Goal: Task Accomplishment & Management: Manage account settings

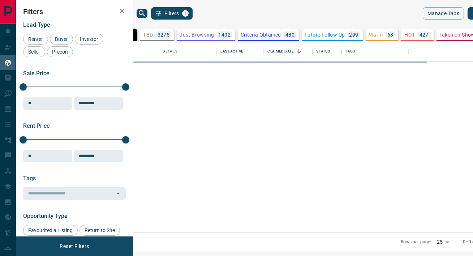
scroll to position [191, 336]
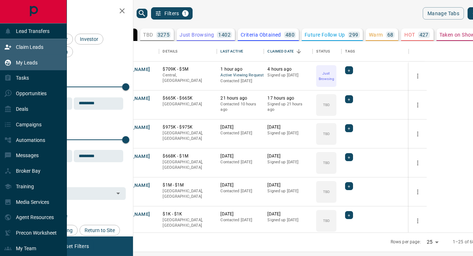
click at [38, 49] on p "Claim Leads" at bounding box center [29, 47] width 27 height 6
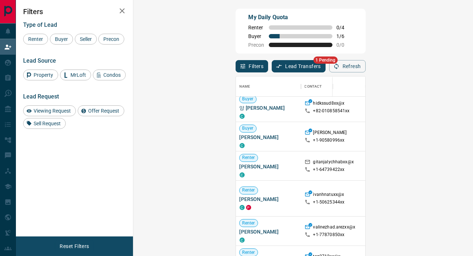
scroll to position [330, 0]
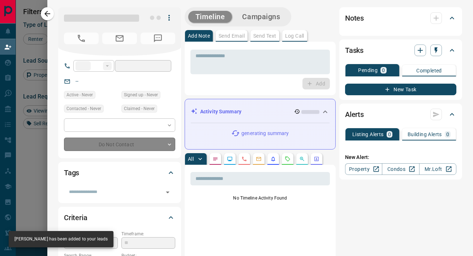
type input "**"
type input "**********"
type input "*"
type input "*******"
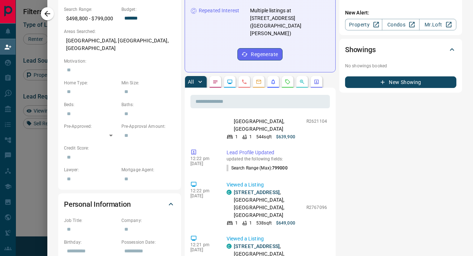
scroll to position [167, 0]
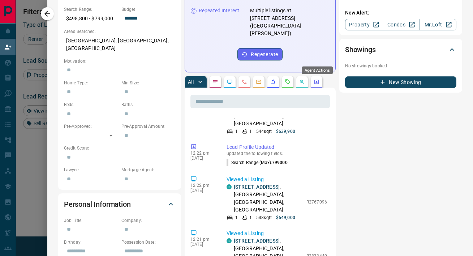
click at [316, 80] on icon "Agent Actions" at bounding box center [316, 82] width 4 height 4
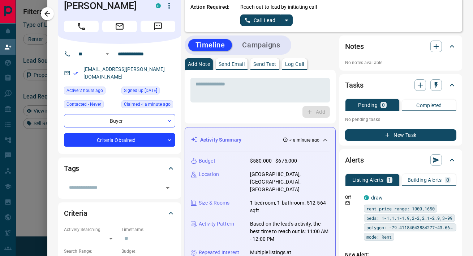
scroll to position [0, 0]
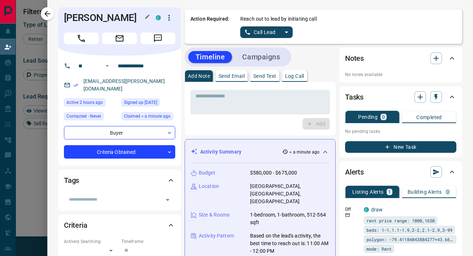
drag, startPoint x: 134, startPoint y: 16, endPoint x: 67, endPoint y: 16, distance: 67.6
click at [67, 16] on h1 "[PERSON_NAME]" at bounding box center [104, 18] width 81 height 12
copy h1 "[PERSON_NAME]"
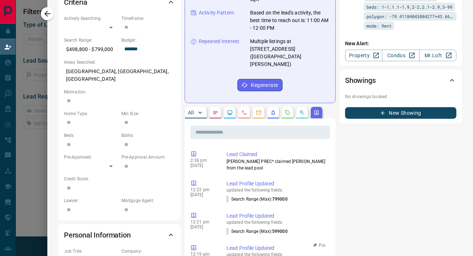
scroll to position [205, 0]
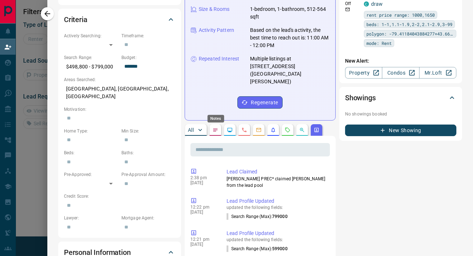
click at [215, 127] on icon "Notes" at bounding box center [216, 130] width 6 height 6
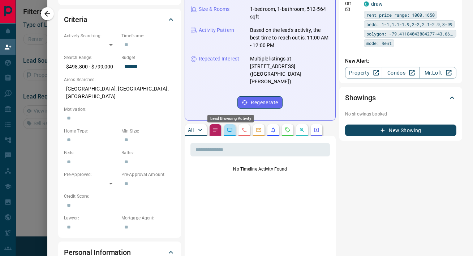
click at [228, 128] on icon "Lead Browsing Activity" at bounding box center [229, 130] width 5 height 4
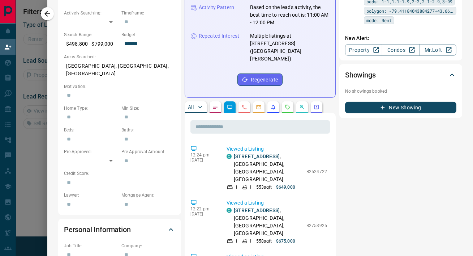
scroll to position [236, 0]
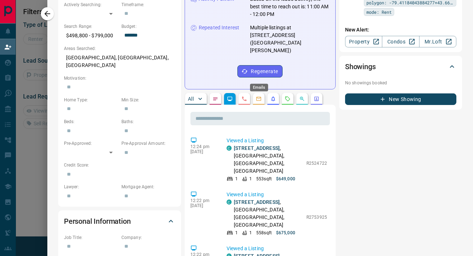
click at [259, 96] on icon "Emails" at bounding box center [259, 99] width 6 height 6
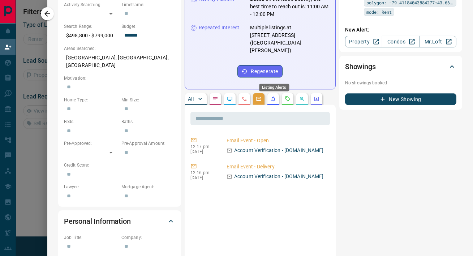
click at [272, 96] on icon "Listing Alerts" at bounding box center [273, 99] width 6 height 6
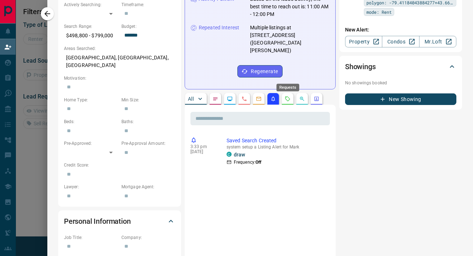
click at [290, 96] on icon "Requests" at bounding box center [288, 99] width 6 height 6
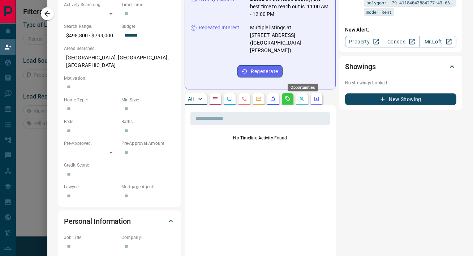
click at [301, 96] on icon "Opportunities" at bounding box center [302, 99] width 6 height 6
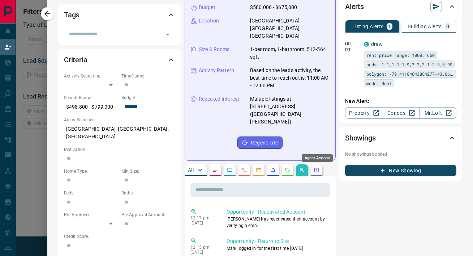
scroll to position [164, 0]
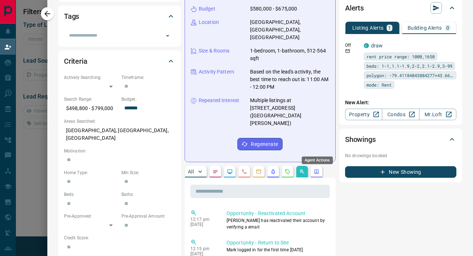
click at [317, 169] on icon "Agent Actions" at bounding box center [316, 171] width 4 height 4
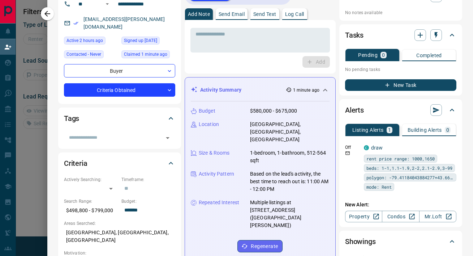
scroll to position [0, 0]
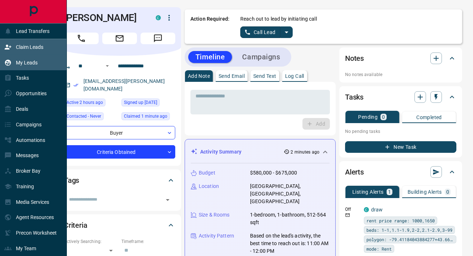
click at [29, 61] on p "My Leads" at bounding box center [27, 63] width 22 height 6
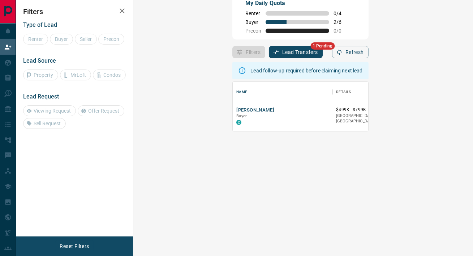
click at [269, 49] on button "Lead Transfers" at bounding box center [296, 52] width 54 height 12
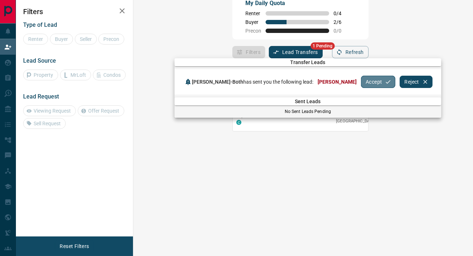
click at [369, 82] on button "Accept" at bounding box center [378, 82] width 34 height 12
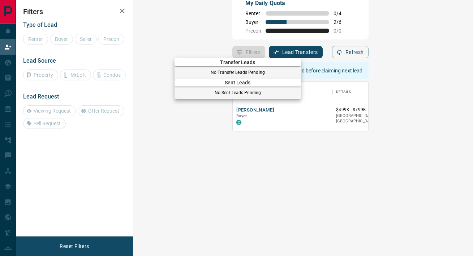
click at [10, 35] on div at bounding box center [236, 128] width 473 height 256
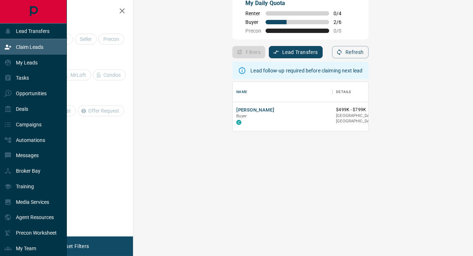
click at [39, 47] on p "Claim Leads" at bounding box center [29, 47] width 27 height 6
click at [37, 91] on p "Opportunities" at bounding box center [31, 93] width 31 height 6
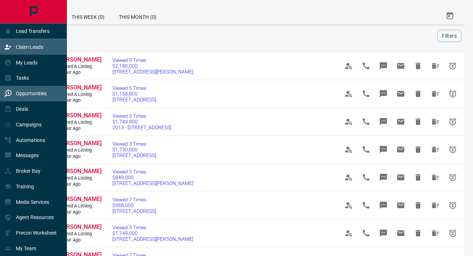
click at [20, 46] on p "Claim Leads" at bounding box center [29, 47] width 27 height 6
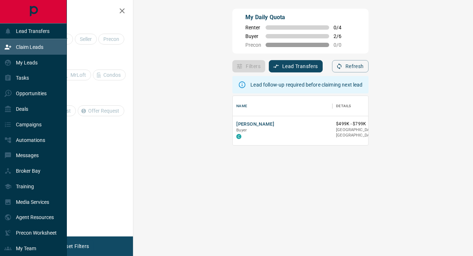
scroll to position [49, 324]
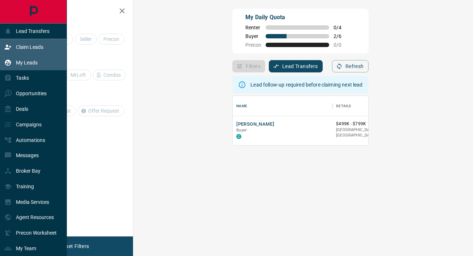
click at [24, 61] on p "My Leads" at bounding box center [27, 63] width 22 height 6
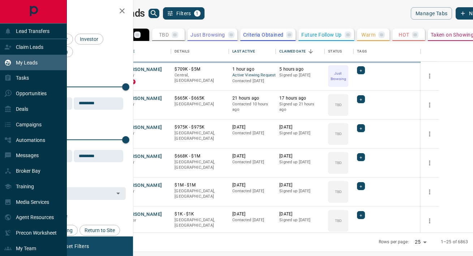
scroll to position [191, 336]
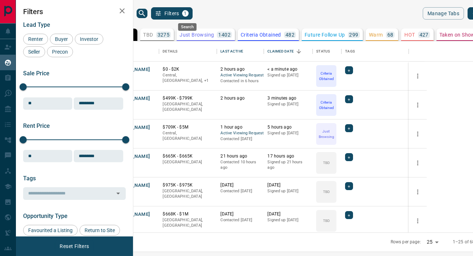
click at [145, 10] on icon "search button" at bounding box center [142, 13] width 6 height 6
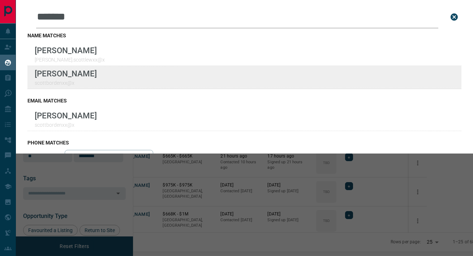
type input "*******"
click at [0, 0] on div "Lead Transfers Claim Leads My Leads Tasks Opportunities Deals Campaigns Automat…" at bounding box center [236, 123] width 473 height 246
